Goal: Find specific page/section: Find specific page/section

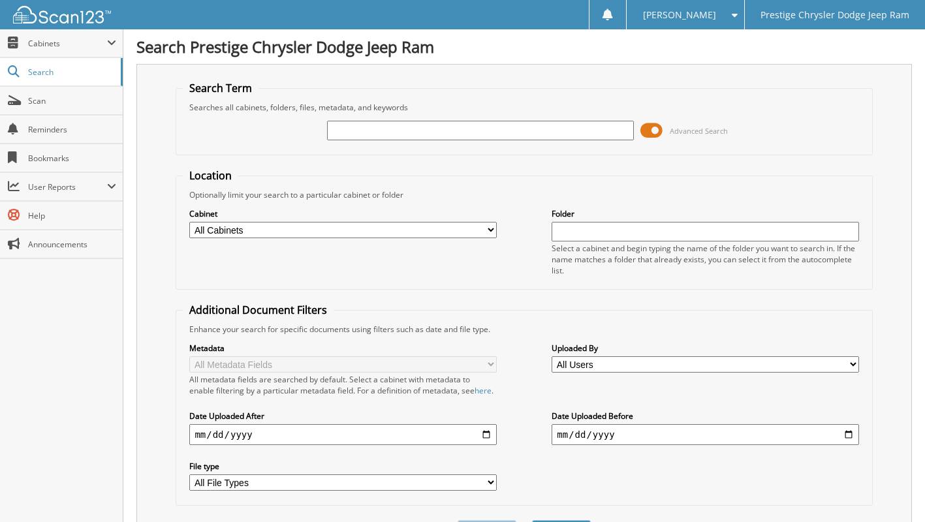
click at [427, 124] on input "text" at bounding box center [480, 131] width 307 height 20
type input "6178525"
click at [655, 134] on span at bounding box center [651, 131] width 22 height 20
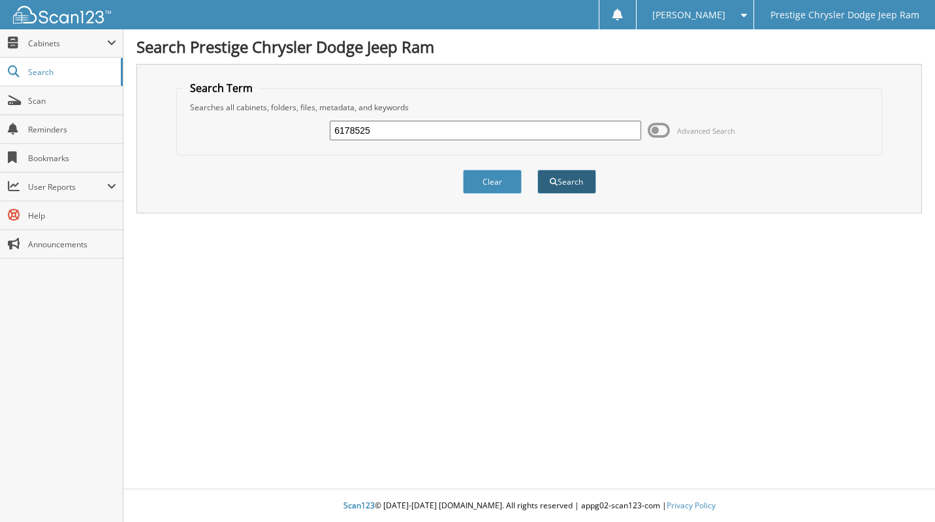
click at [550, 181] on span "submit" at bounding box center [554, 182] width 8 height 8
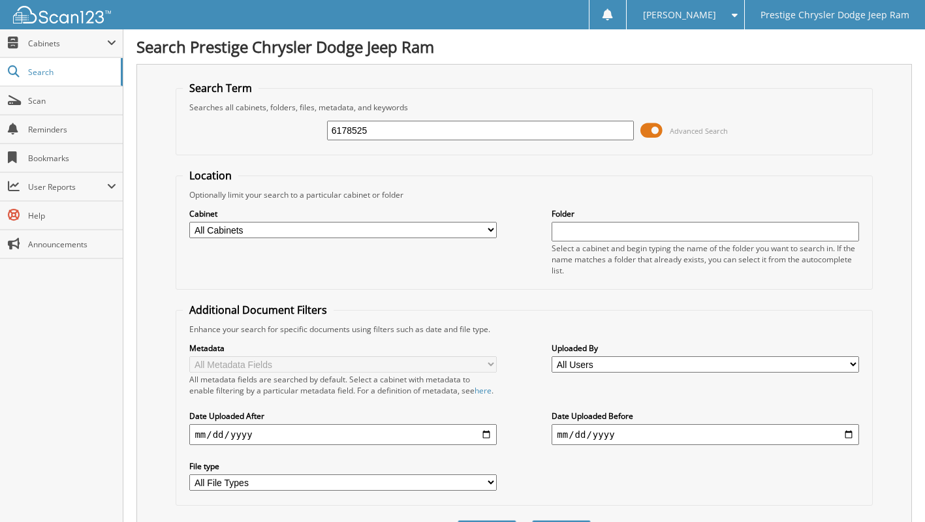
click at [659, 129] on span at bounding box center [651, 131] width 22 height 20
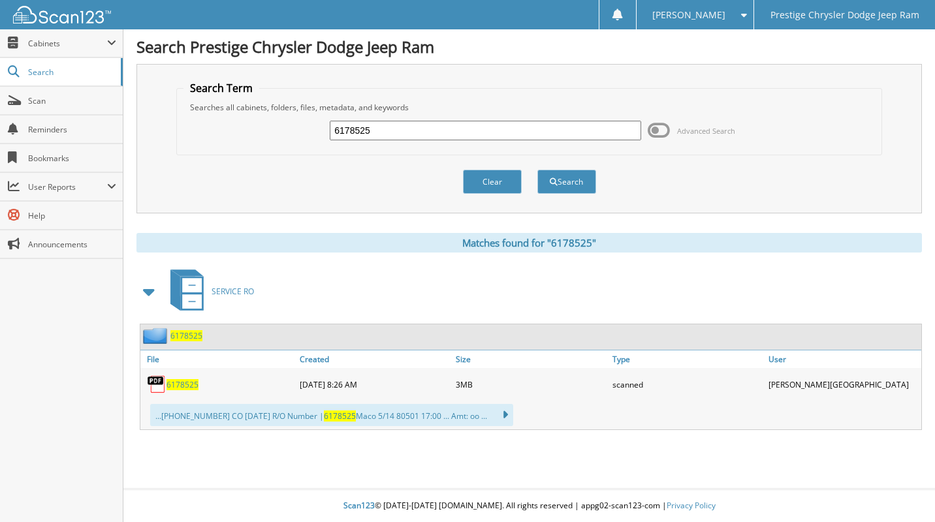
click at [187, 383] on span "6178525" at bounding box center [182, 384] width 32 height 11
click at [765, 145] on div "6178525 Advanced Search" at bounding box center [528, 130] width 691 height 35
